Goal: Task Accomplishment & Management: Complete application form

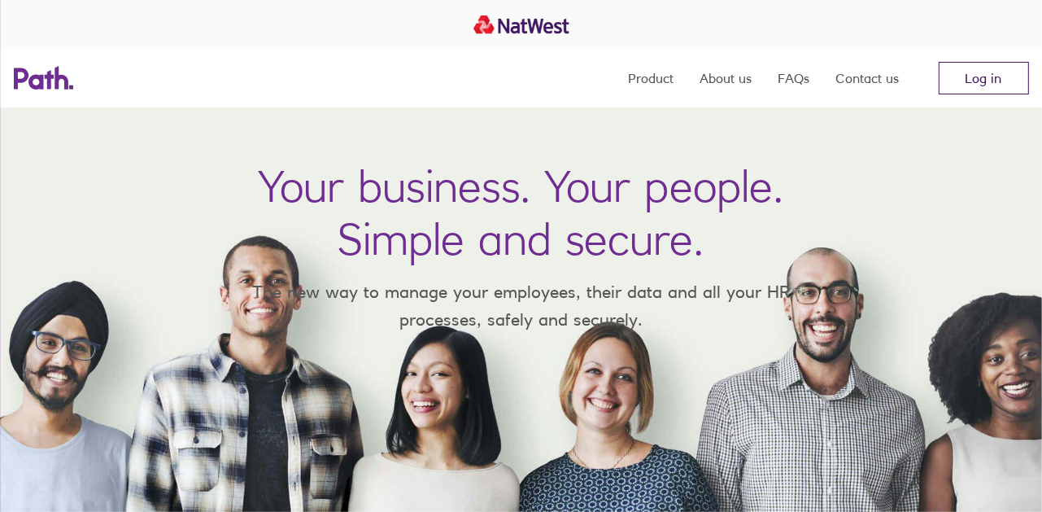
click at [1011, 74] on link "Log in" at bounding box center [984, 78] width 90 height 33
click at [979, 79] on link "Log in" at bounding box center [984, 78] width 90 height 33
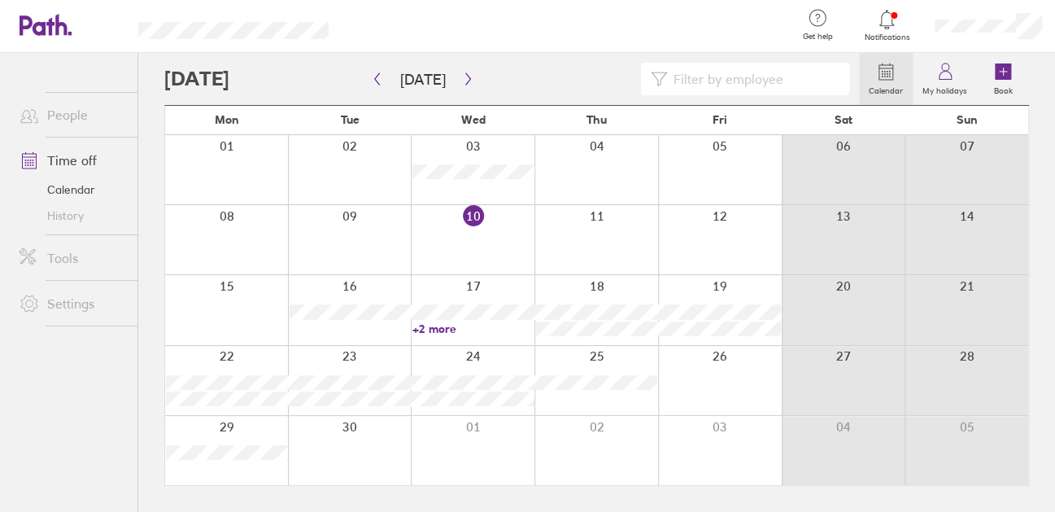
click at [841, 312] on div at bounding box center [844, 309] width 124 height 69
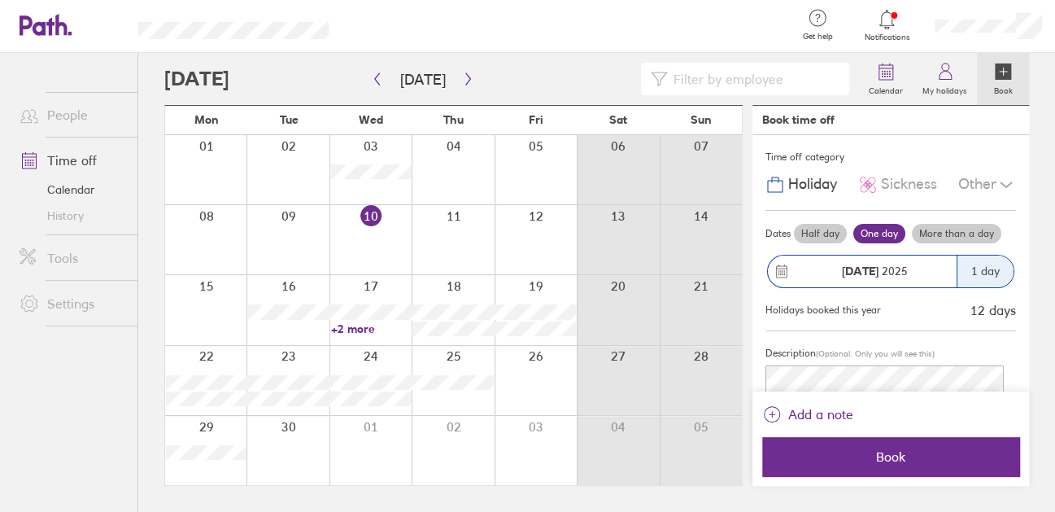
click at [970, 233] on label "More than a day" at bounding box center [956, 234] width 89 height 20
click at [0, 0] on input "More than a day" at bounding box center [0, 0] width 0 height 0
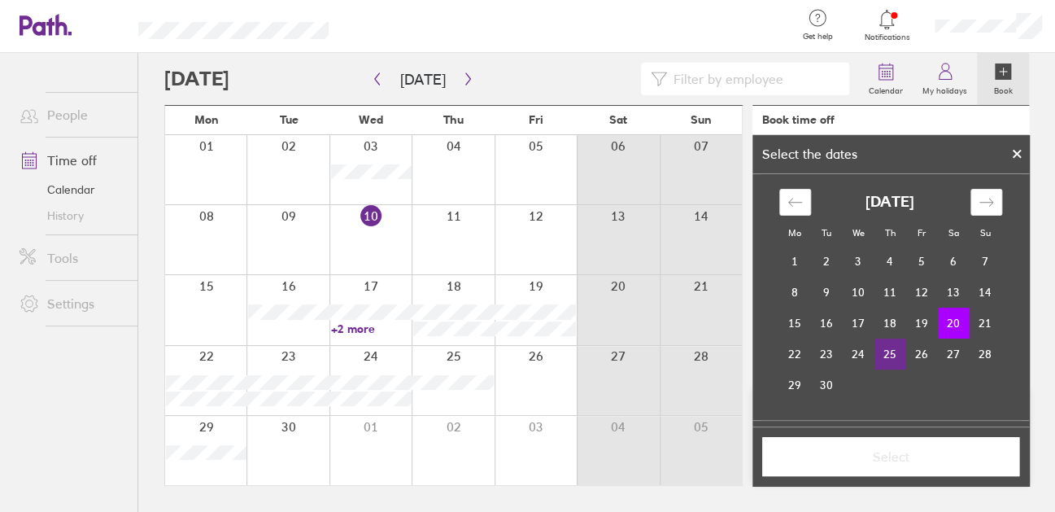
click at [879, 351] on td "25" at bounding box center [891, 353] width 32 height 31
click at [870, 455] on span "Select" at bounding box center [891, 456] width 234 height 15
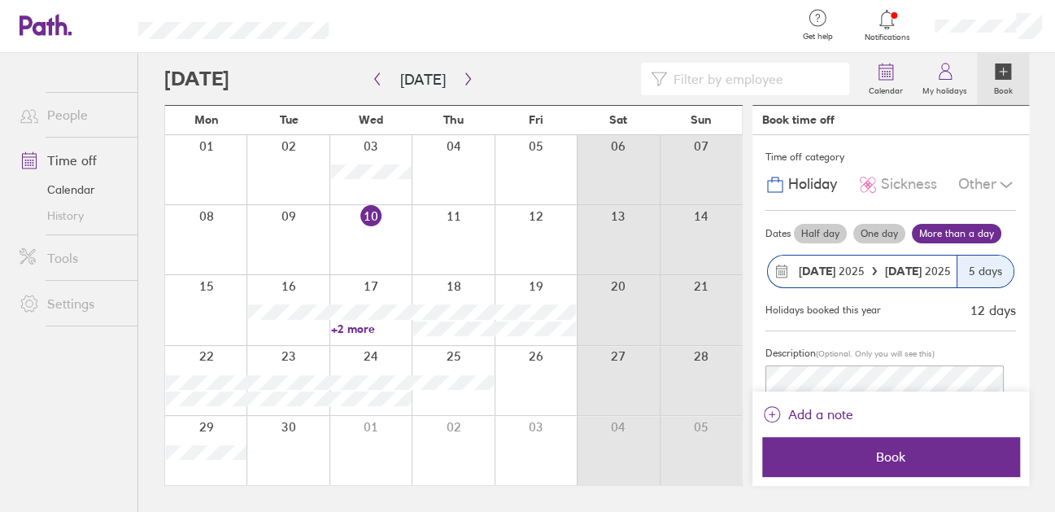
click at [962, 270] on div "5 days" at bounding box center [985, 271] width 57 height 32
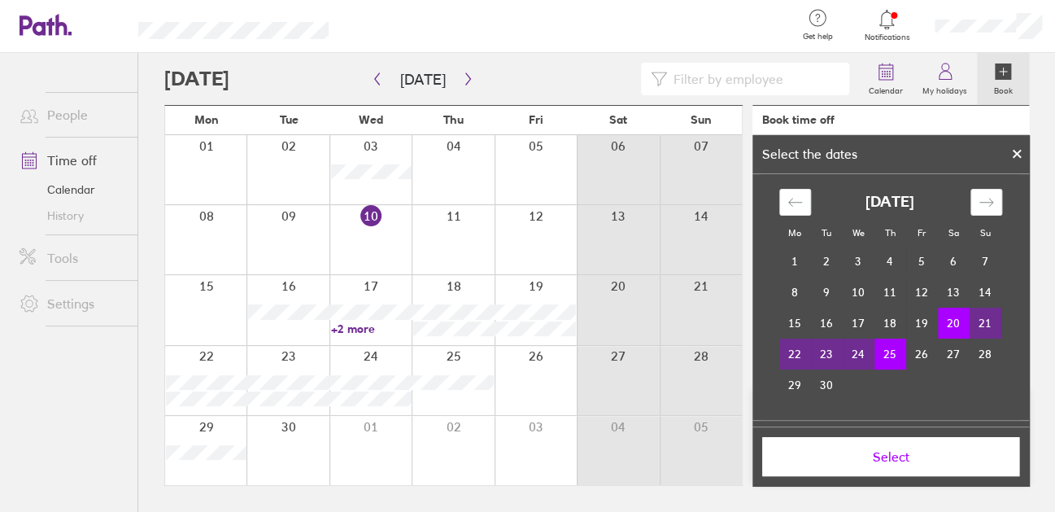
click at [940, 324] on td "20" at bounding box center [954, 323] width 32 height 31
click at [792, 350] on td "22" at bounding box center [795, 353] width 32 height 31
click at [882, 353] on td "25" at bounding box center [891, 353] width 32 height 31
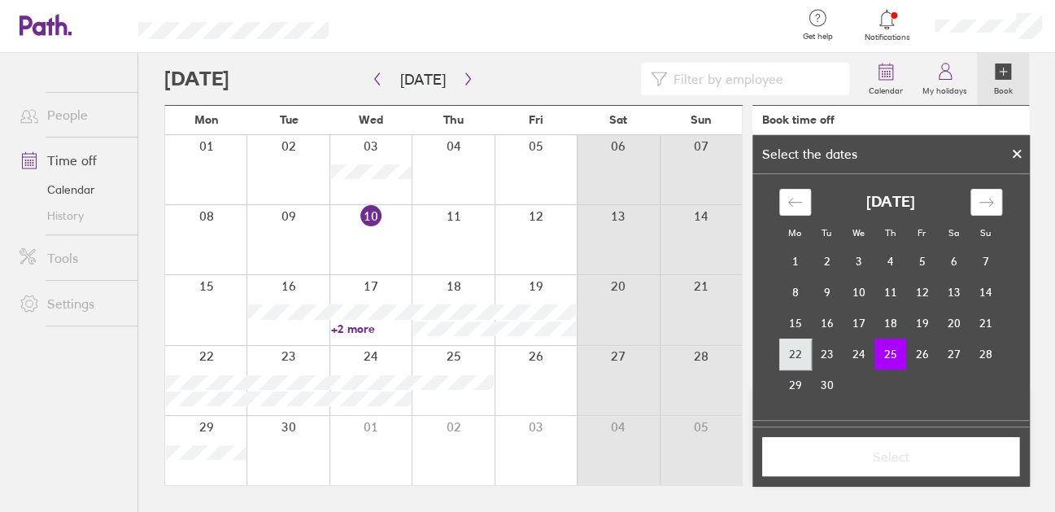
click at [787, 356] on td "22" at bounding box center [795, 353] width 32 height 31
click at [882, 357] on td "25" at bounding box center [891, 353] width 32 height 31
click at [892, 458] on span "Select" at bounding box center [891, 456] width 234 height 15
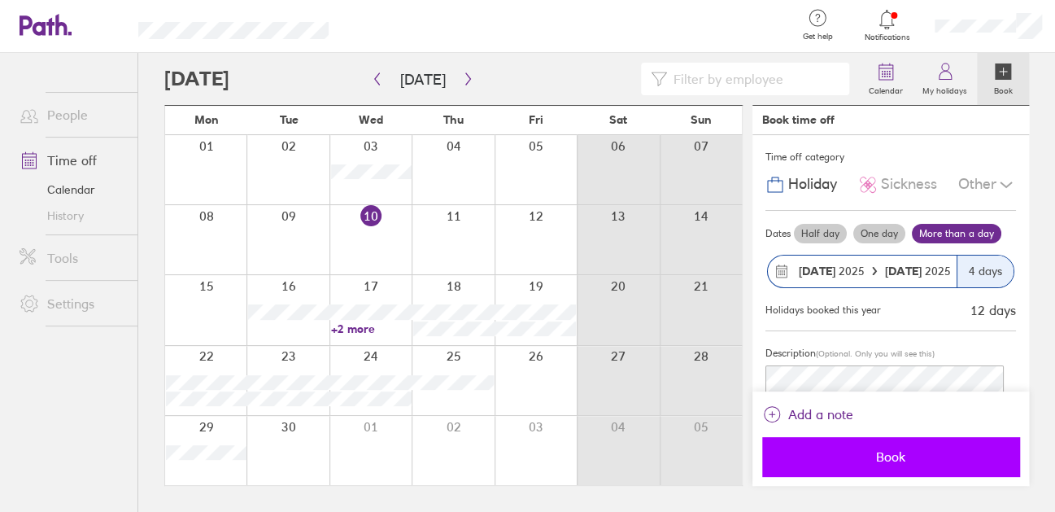
click at [890, 449] on span "Book" at bounding box center [891, 456] width 234 height 15
